Goal: Task Accomplishment & Management: Manage account settings

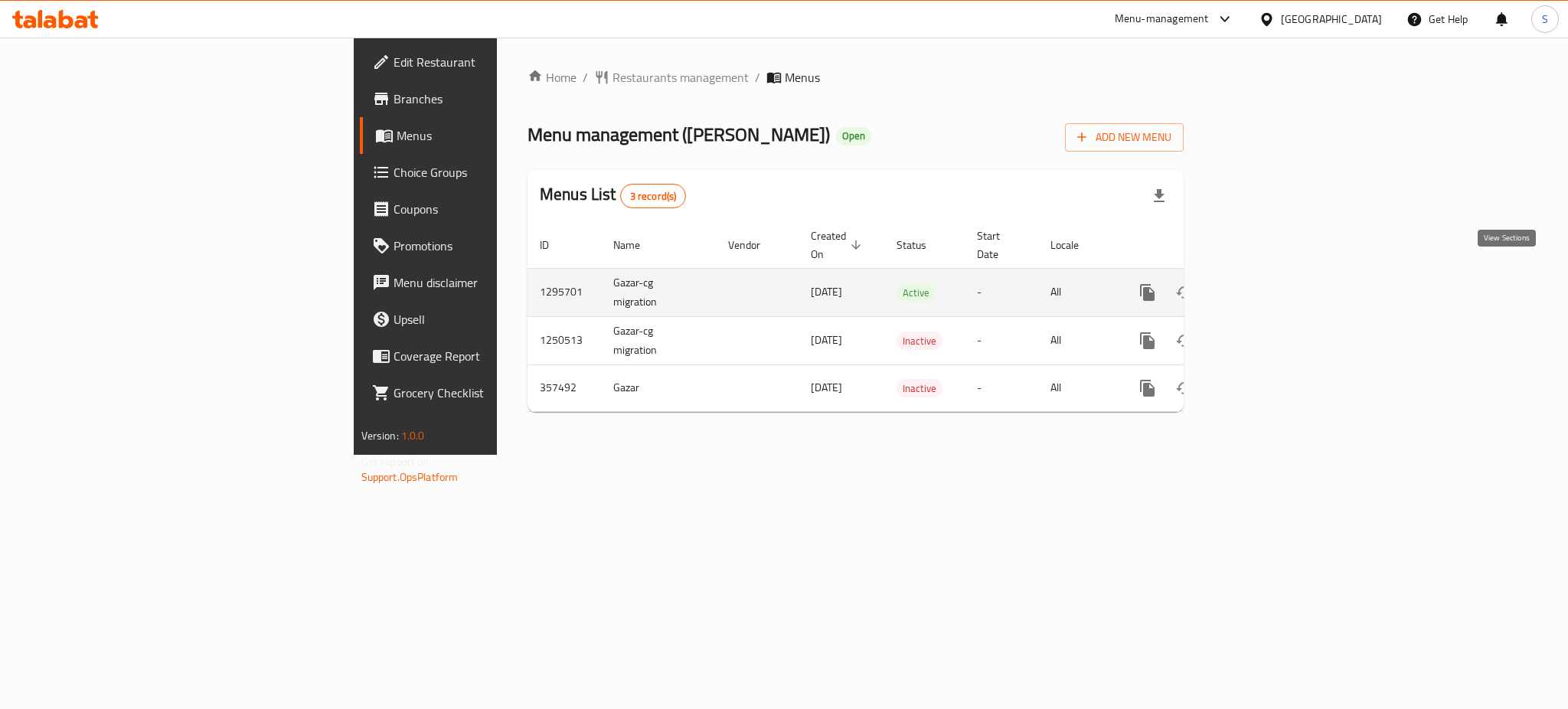
click at [1265, 286] on icon "enhanced table" at bounding box center [1258, 292] width 14 height 14
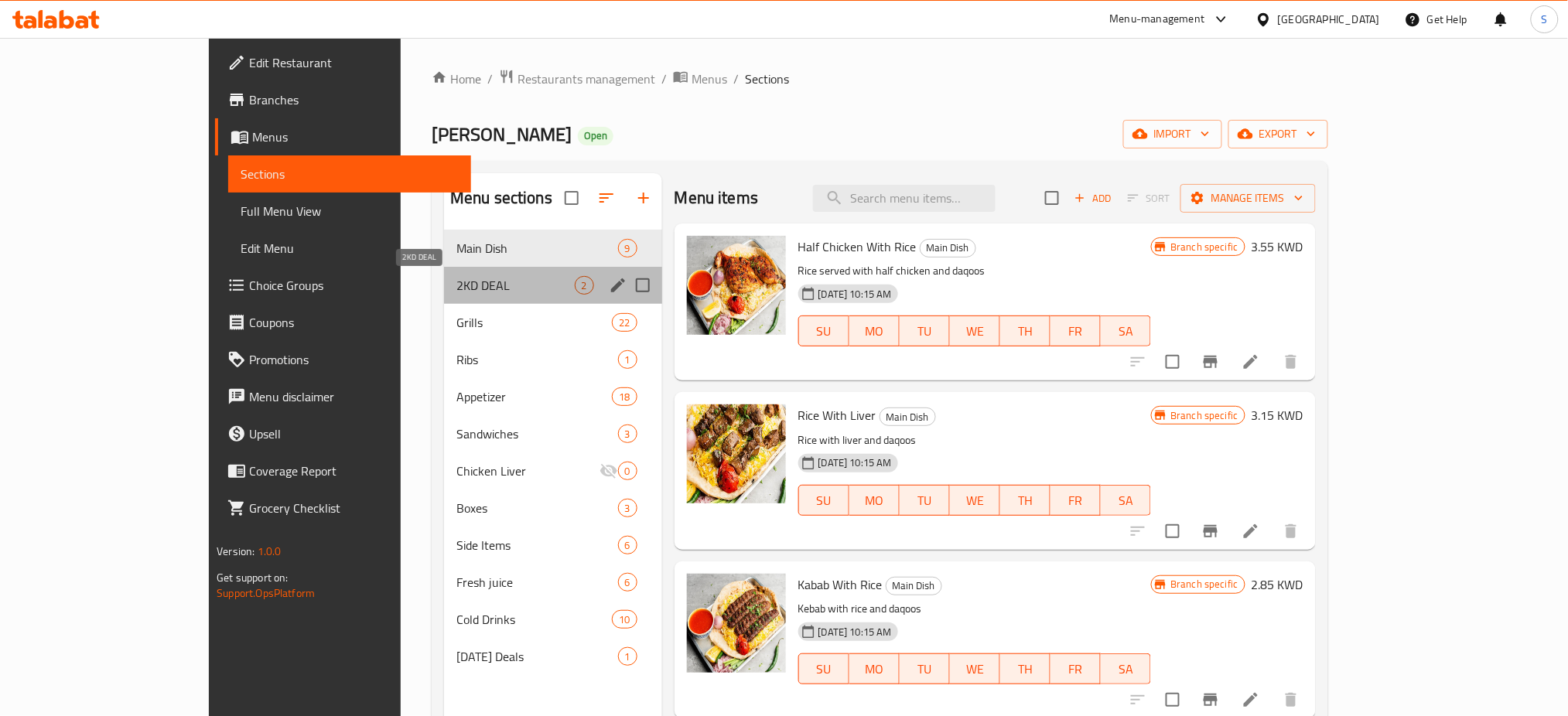
click at [460, 285] on span "2KD DEAL" at bounding box center [516, 285] width 118 height 18
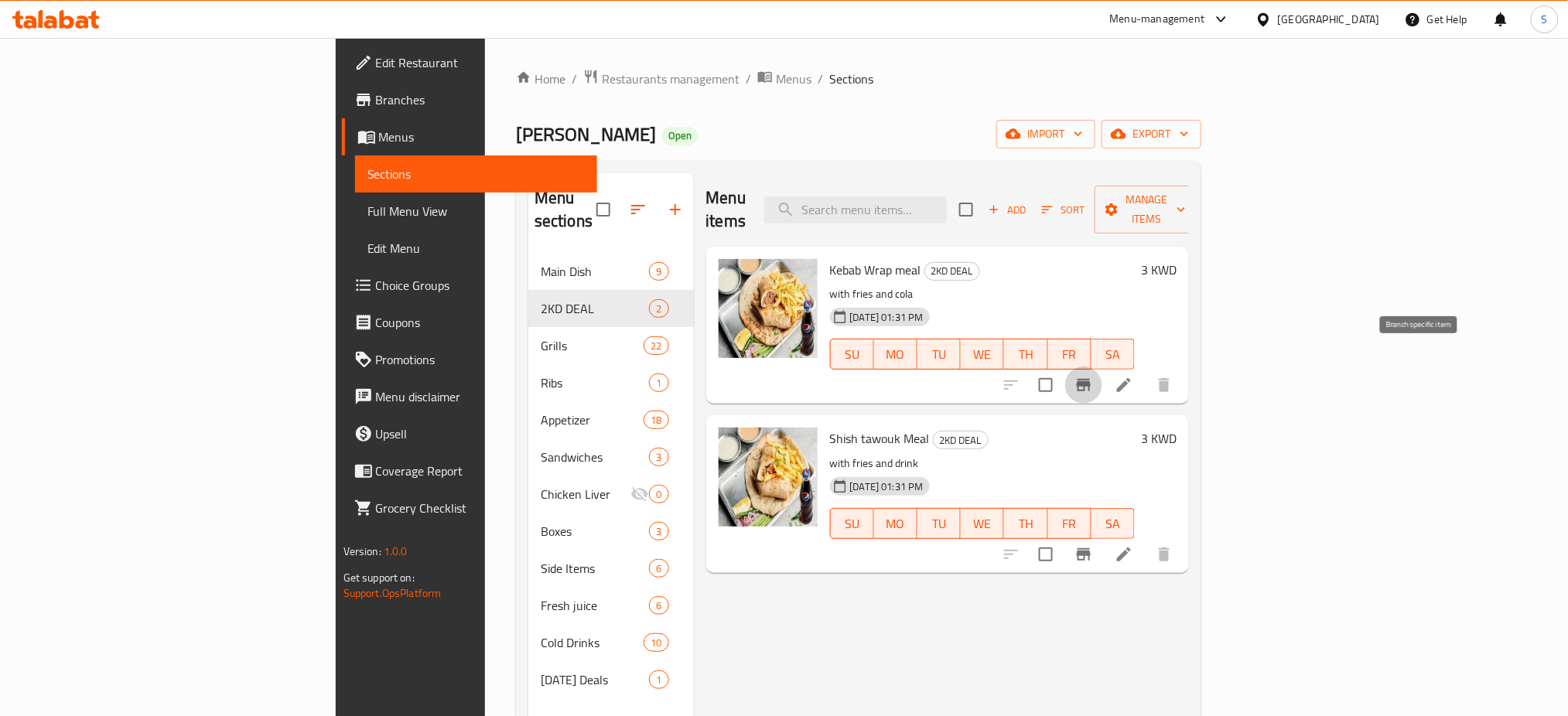
click at [1091, 379] on icon "Branch-specific-item" at bounding box center [1083, 385] width 14 height 12
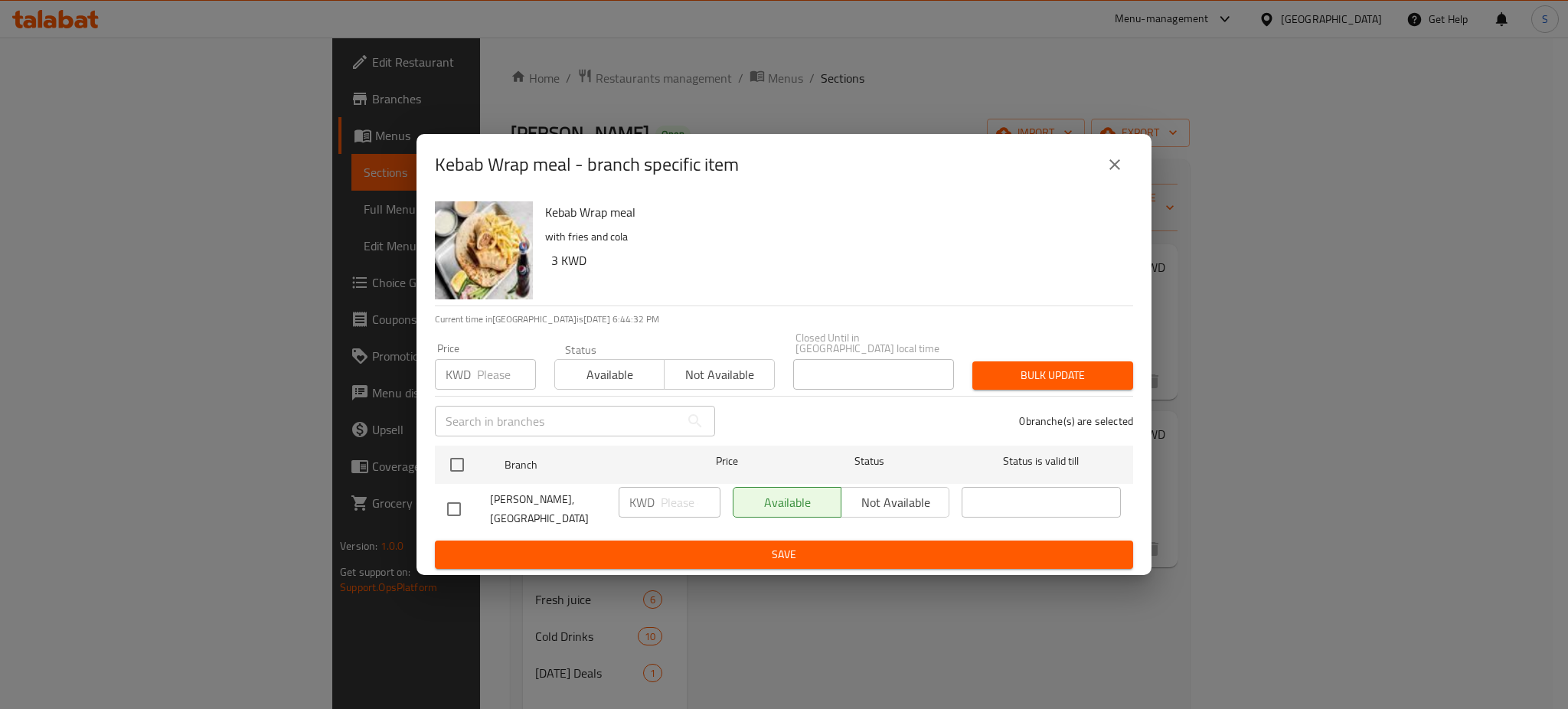
click at [1115, 170] on icon "close" at bounding box center [1115, 164] width 11 height 11
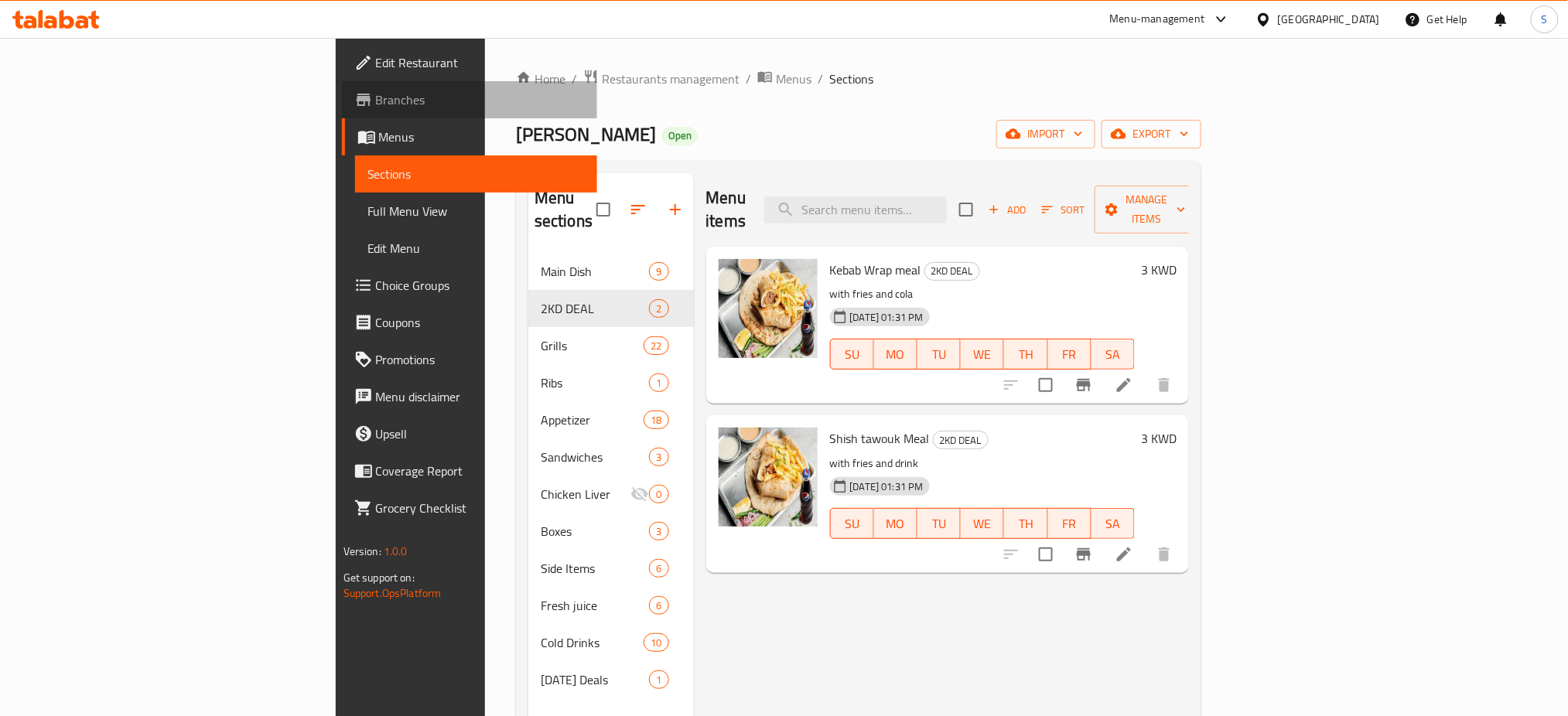
click at [376, 104] on span "Branches" at bounding box center [480, 100] width 209 height 18
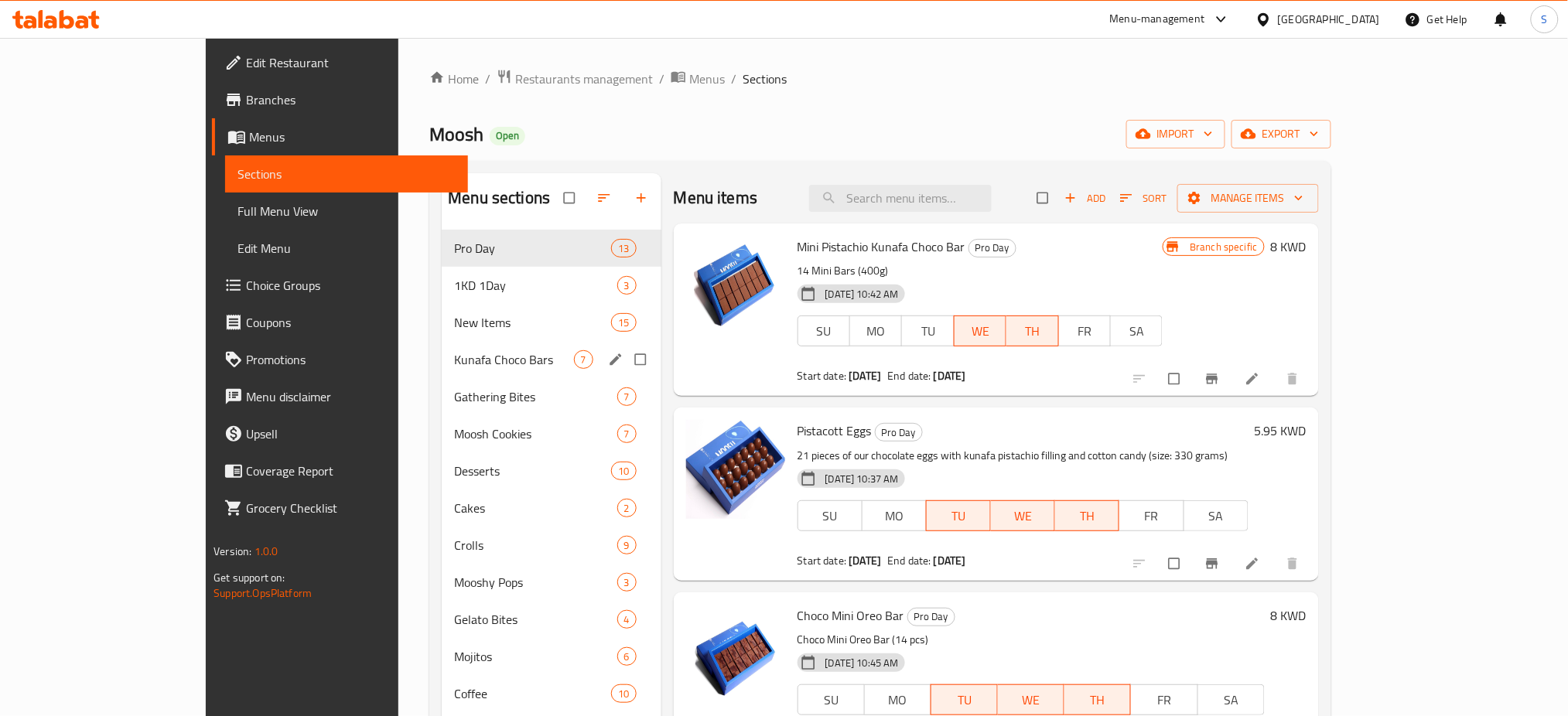
scroll to position [309, 0]
